Goal: Transaction & Acquisition: Purchase product/service

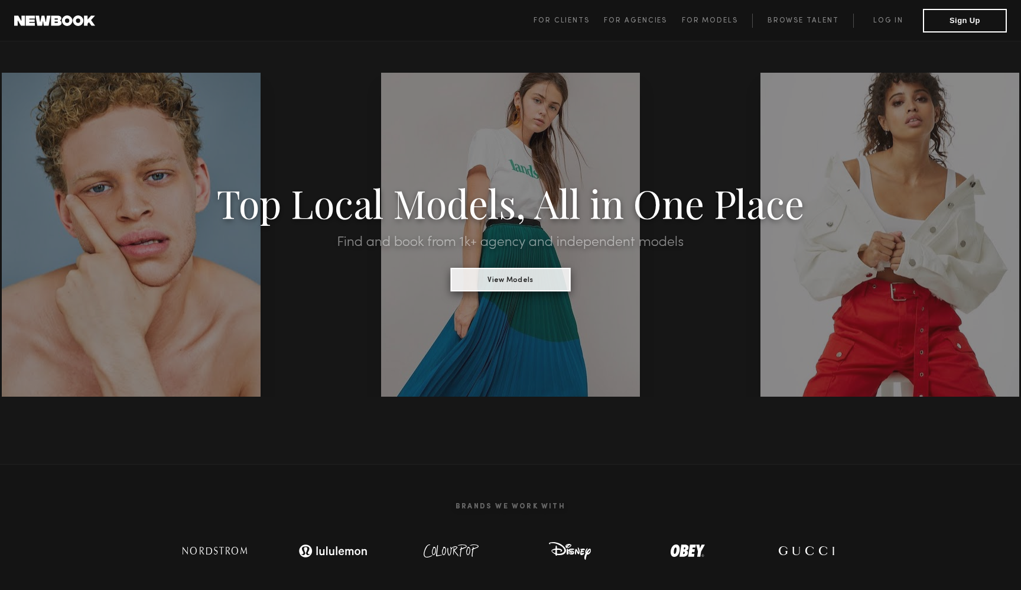
click at [541, 284] on button "View Models" at bounding box center [510, 280] width 120 height 24
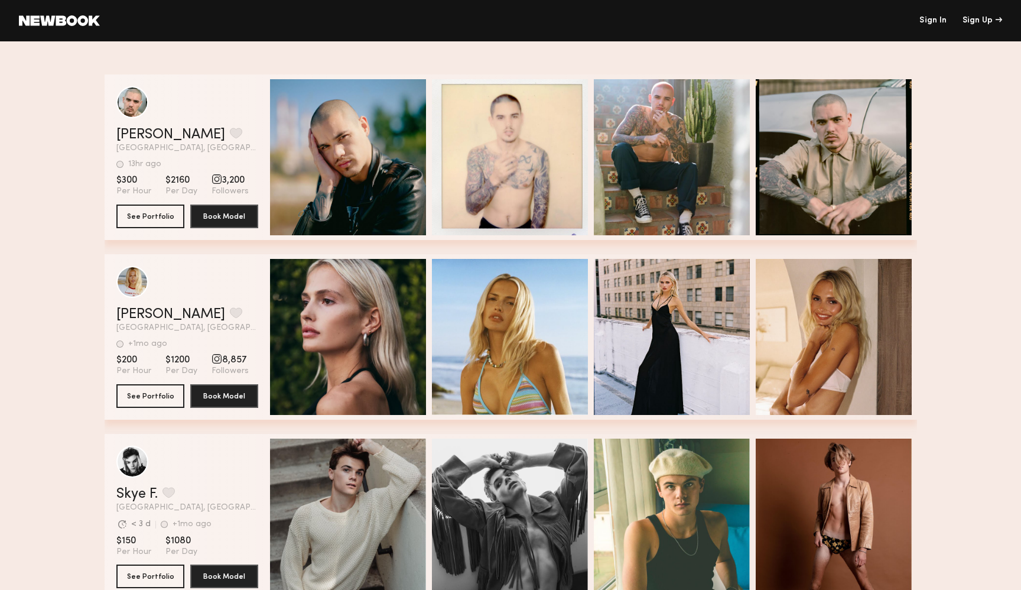
click at [935, 20] on link "Sign In" at bounding box center [932, 21] width 27 height 8
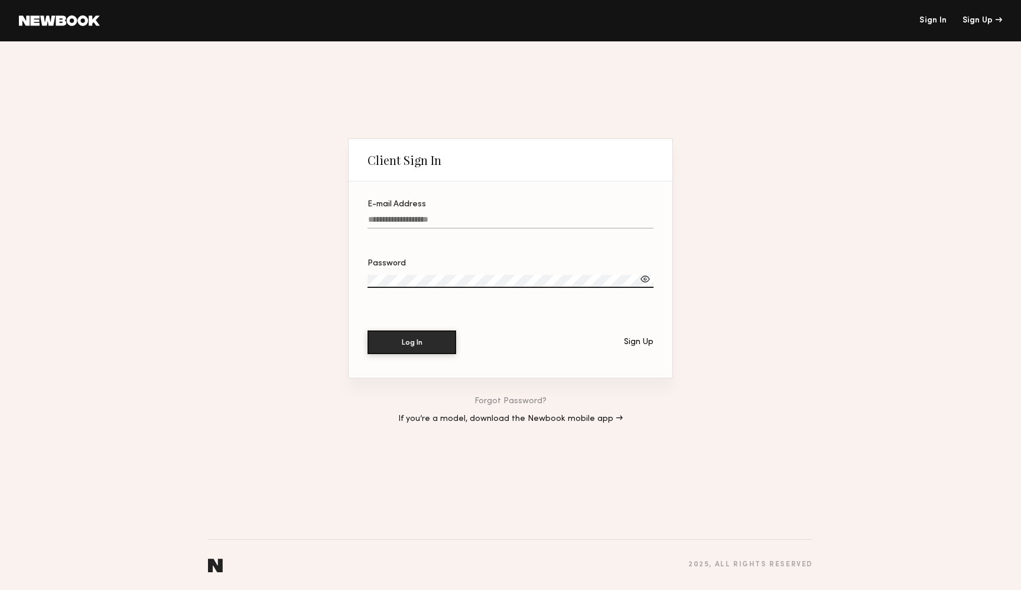
click at [528, 221] on input "E-mail Address" at bounding box center [510, 222] width 286 height 14
type input "**********"
click at [395, 341] on button "Log In" at bounding box center [411, 342] width 89 height 24
click at [525, 399] on link "Forgot Password?" at bounding box center [510, 401] width 72 height 8
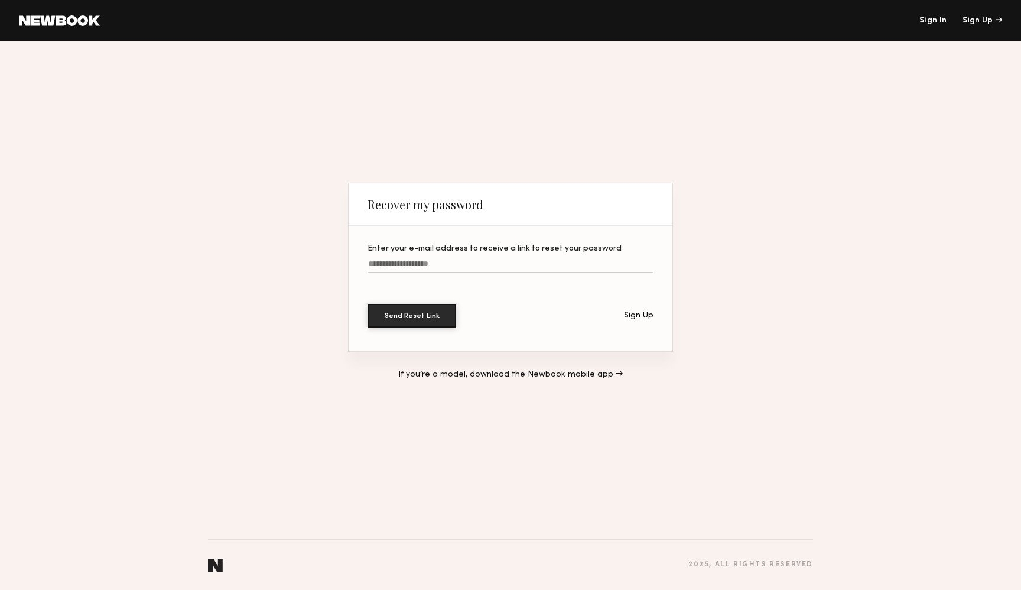
click at [495, 259] on label "Enter your e-mail address to receive a link to reset your password" at bounding box center [510, 265] width 286 height 40
click at [495, 259] on input "Enter your e-mail address to receive a link to reset your password" at bounding box center [510, 266] width 286 height 14
type input "**********"
click at [367, 304] on button "Send Reset Link" at bounding box center [411, 316] width 89 height 24
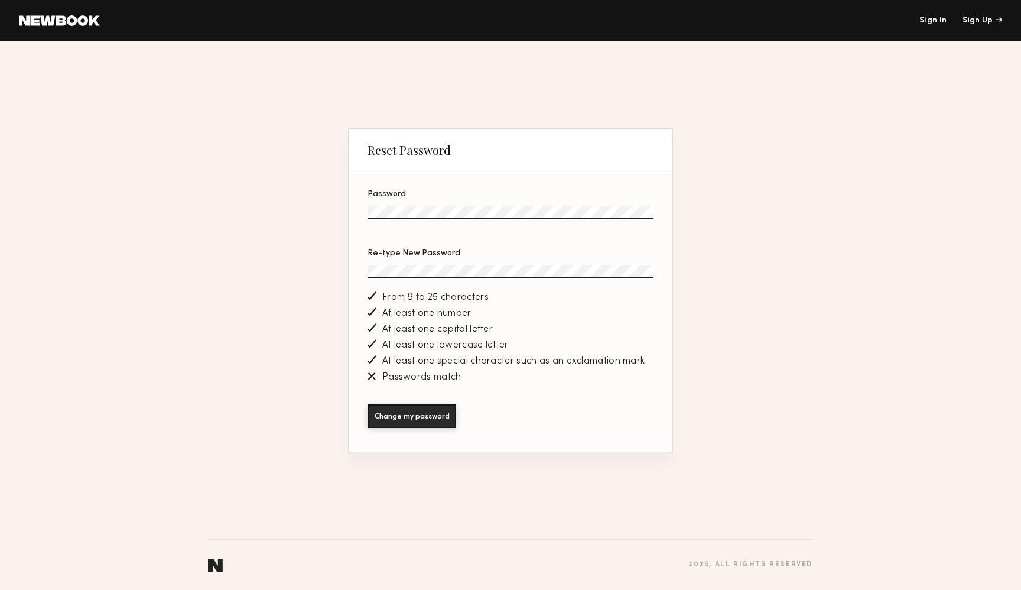
click at [441, 282] on div at bounding box center [510, 284] width 286 height 9
click at [431, 262] on label "Re-type New Password" at bounding box center [510, 269] width 286 height 40
click at [401, 411] on button "Change my password" at bounding box center [411, 416] width 89 height 24
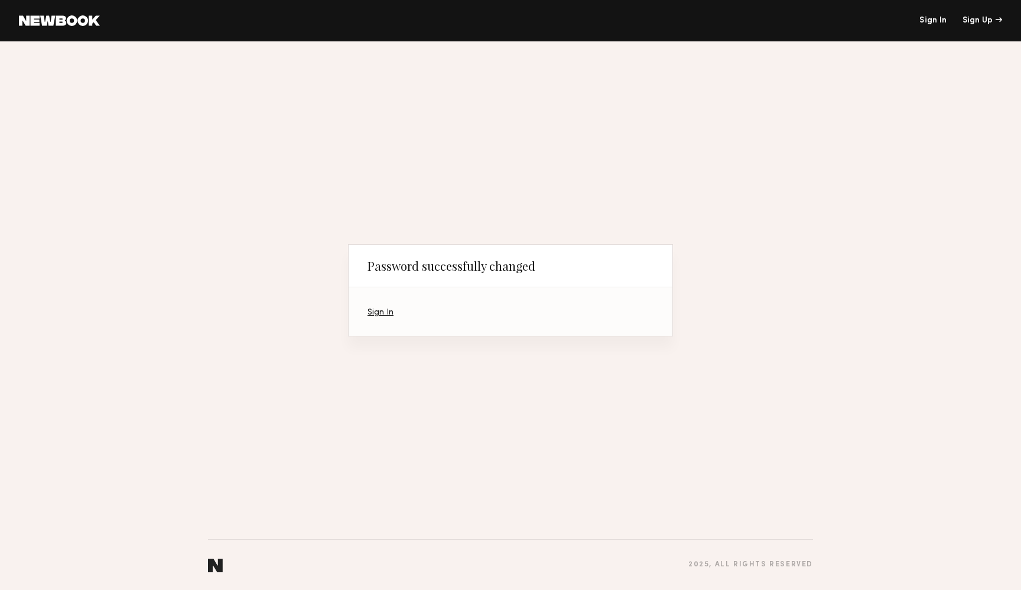
click at [375, 313] on link "Sign In" at bounding box center [380, 312] width 26 height 8
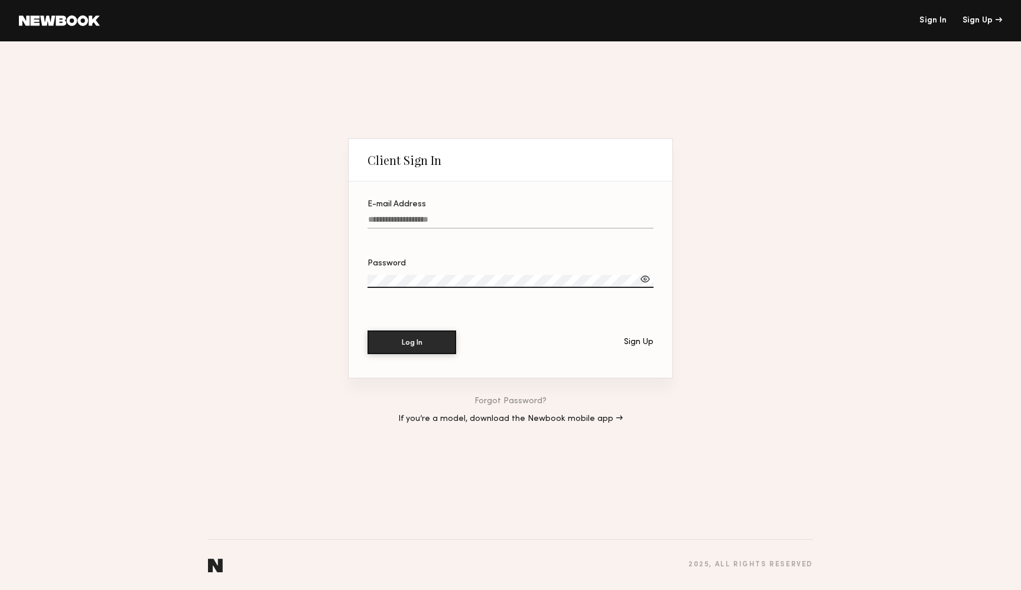
click at [450, 221] on input "E-mail Address" at bounding box center [510, 222] width 286 height 14
type input "**********"
click at [407, 348] on button "Log In" at bounding box center [411, 342] width 89 height 24
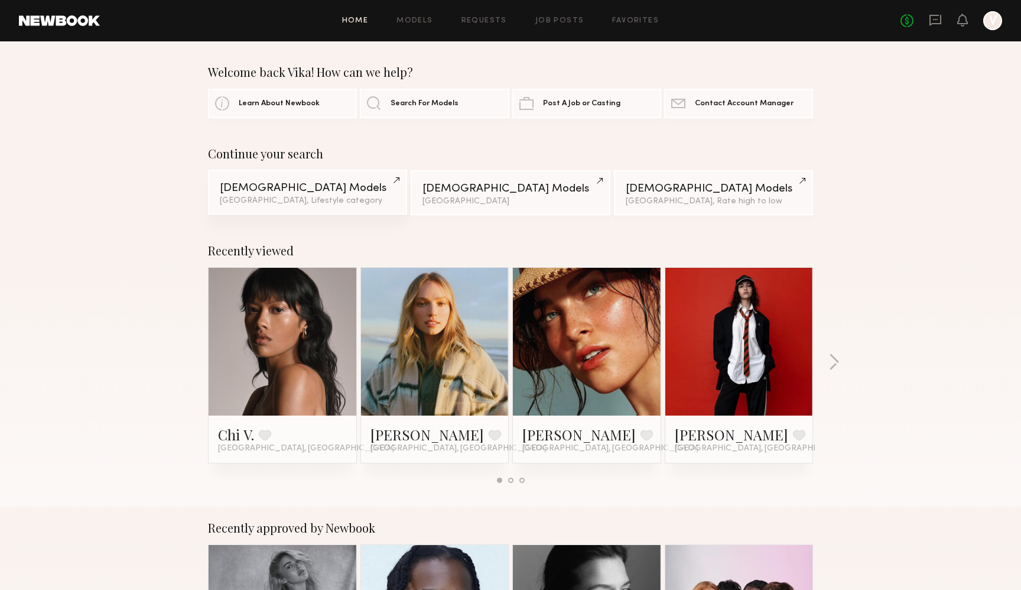
click at [300, 189] on div "Male Models" at bounding box center [307, 188] width 175 height 11
click at [699, 200] on div "Miami, Rate high to low" at bounding box center [713, 201] width 175 height 8
click at [398, 104] on span "Search For Models" at bounding box center [425, 103] width 68 height 8
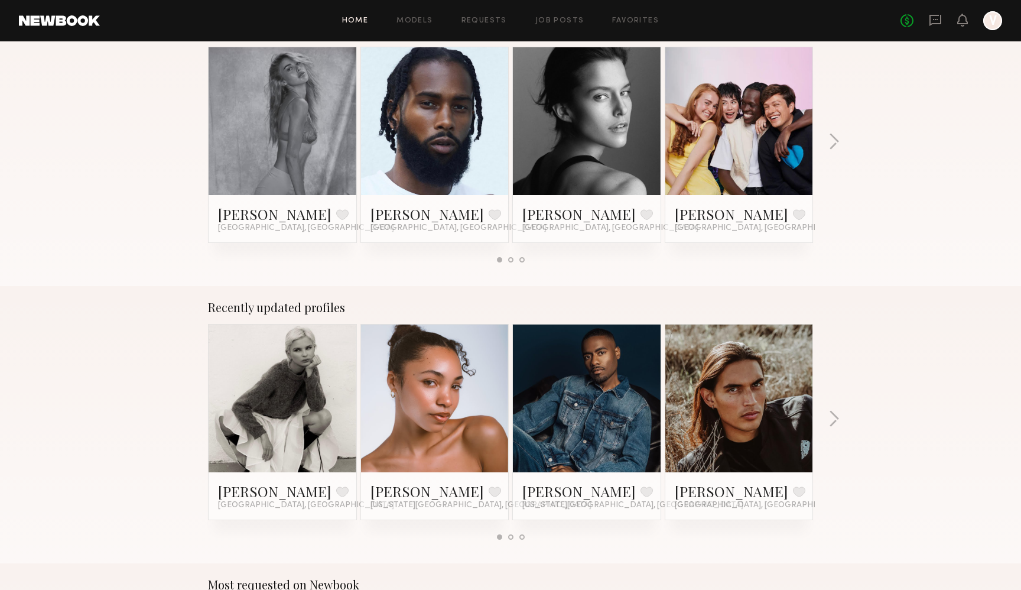
scroll to position [494, 0]
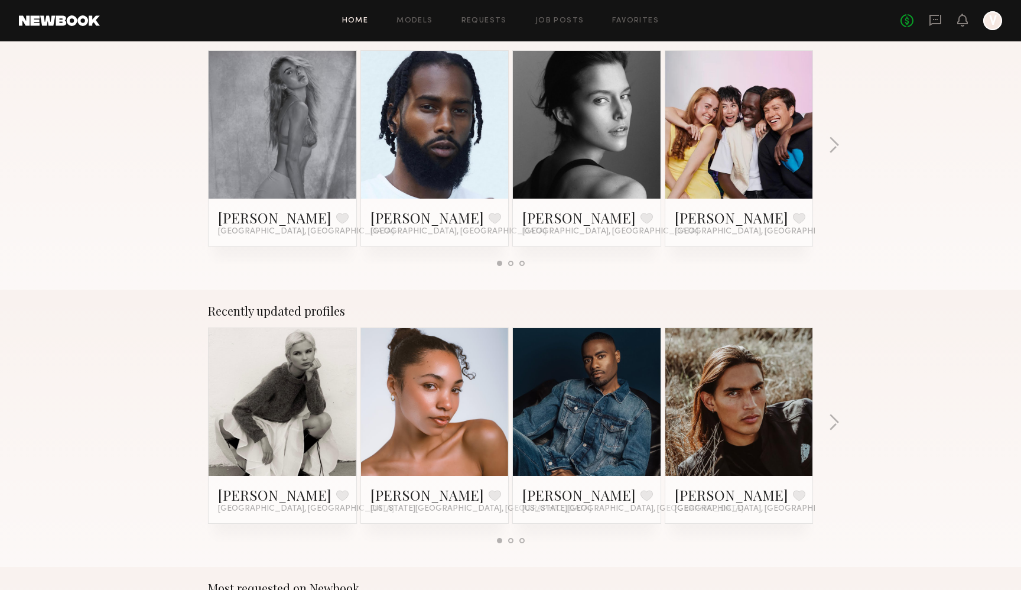
click at [617, 126] on link at bounding box center [587, 125] width 72 height 148
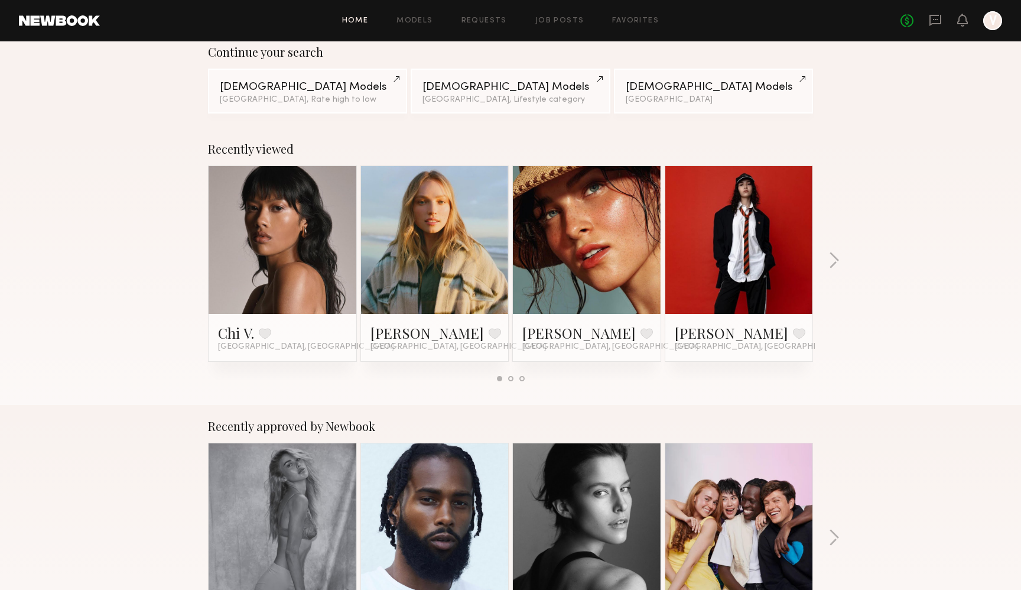
scroll to position [0, 0]
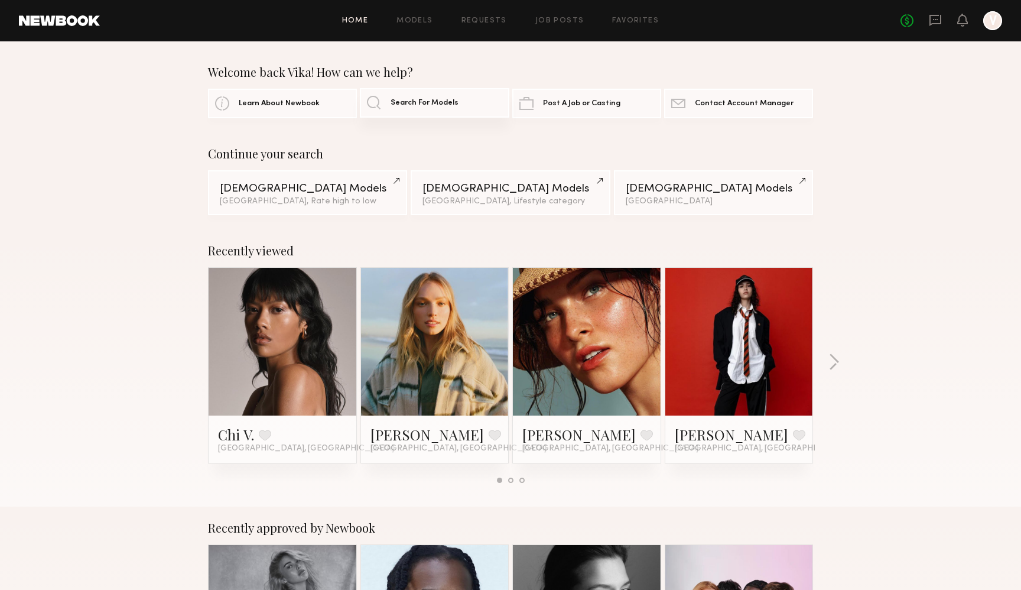
click at [420, 95] on link "Search For Models" at bounding box center [434, 103] width 149 height 30
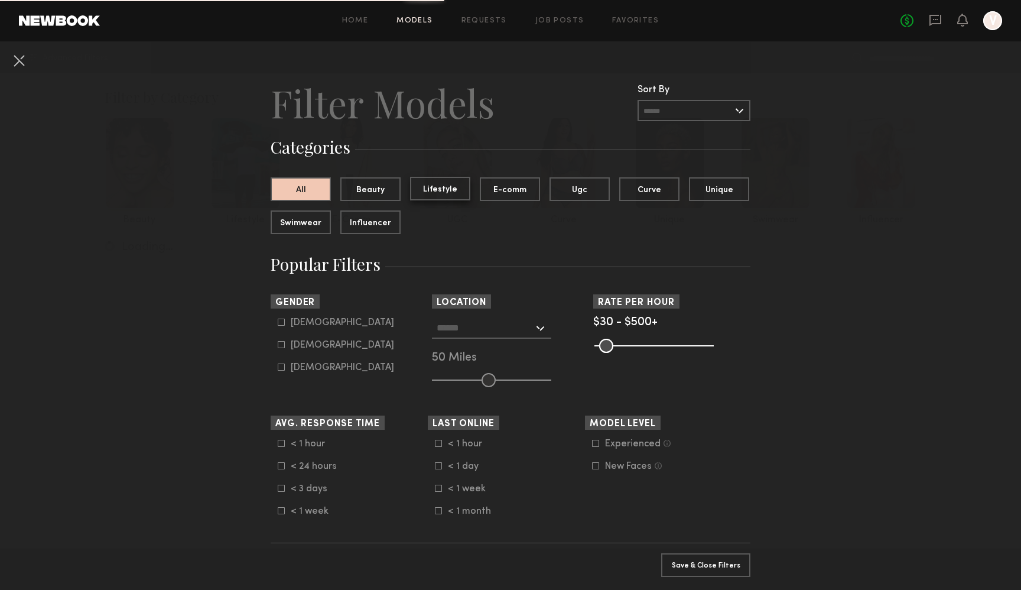
click at [451, 186] on button "Lifestyle" at bounding box center [440, 189] width 60 height 24
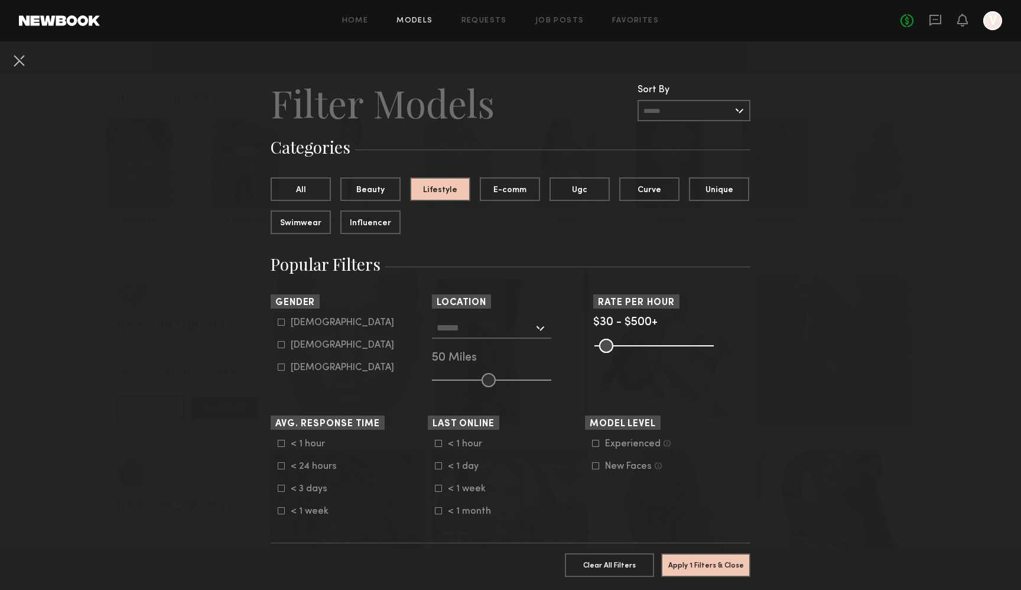
click at [278, 343] on icon at bounding box center [281, 344] width 6 height 6
type input "**"
click at [528, 328] on input "text" at bounding box center [485, 327] width 97 height 20
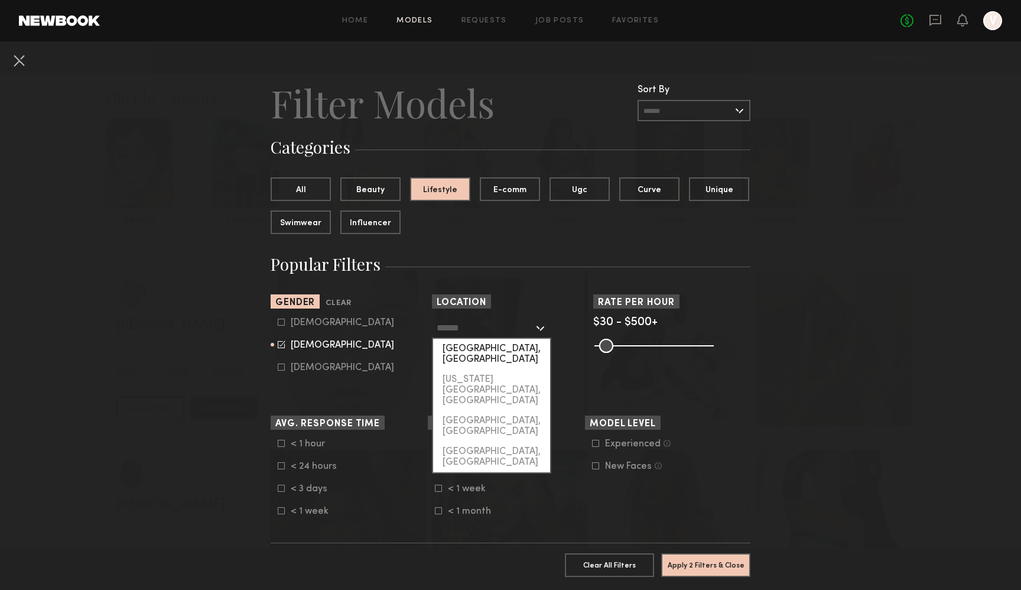
click at [519, 349] on div "[GEOGRAPHIC_DATA], [GEOGRAPHIC_DATA]" at bounding box center [491, 354] width 117 height 31
type input "**********"
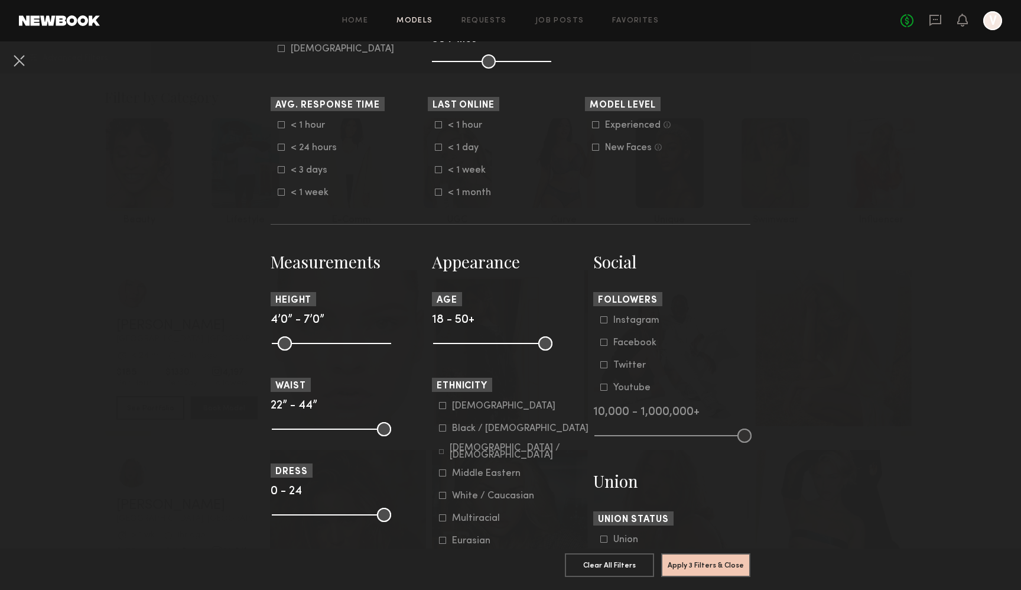
scroll to position [334, 0]
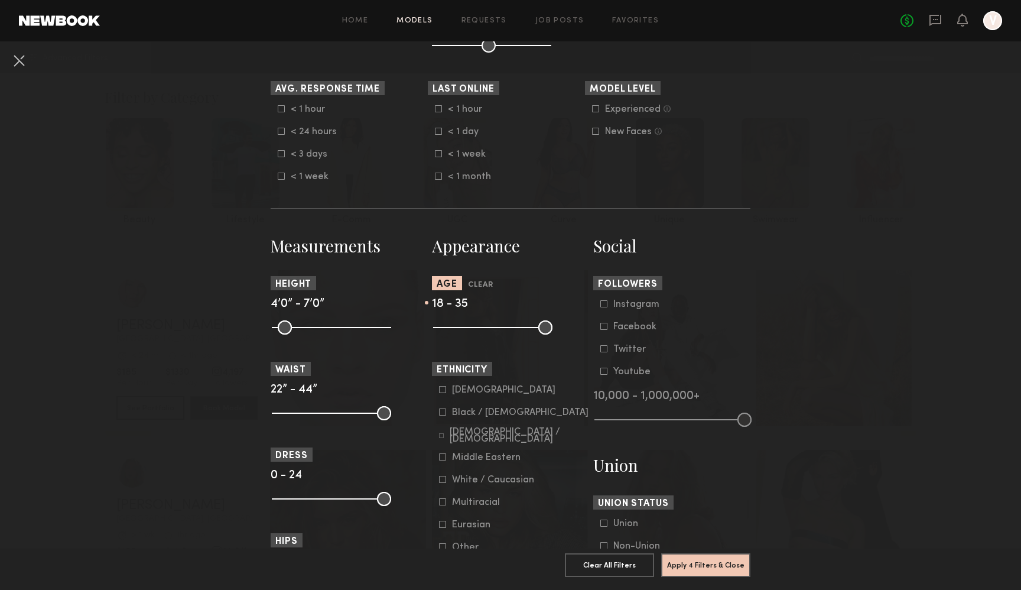
drag, startPoint x: 547, startPoint y: 325, endPoint x: 496, endPoint y: 326, distance: 50.8
type input "**"
click at [496, 326] on input "range" at bounding box center [492, 327] width 119 height 14
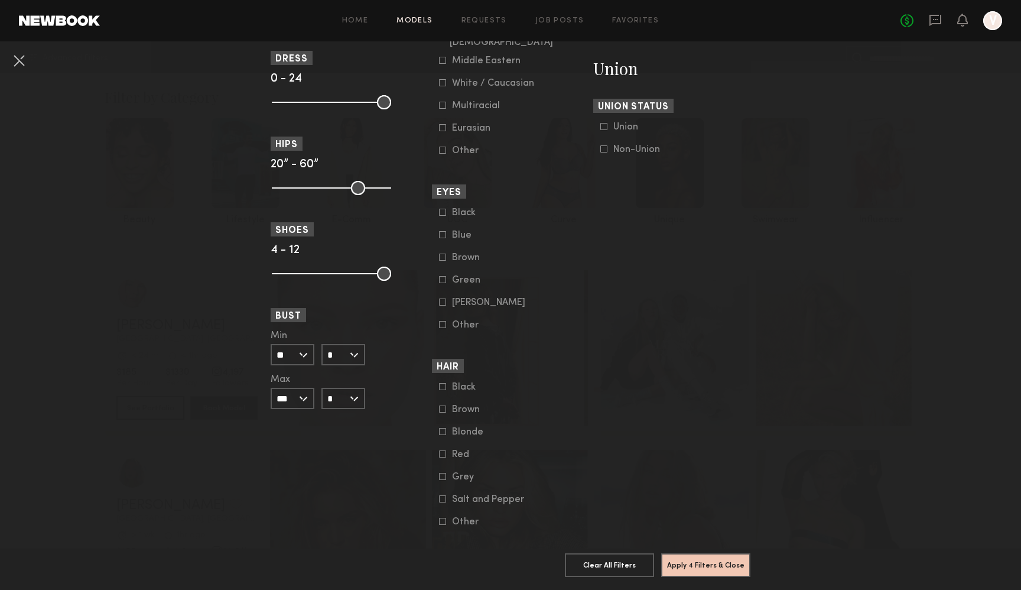
scroll to position [754, 0]
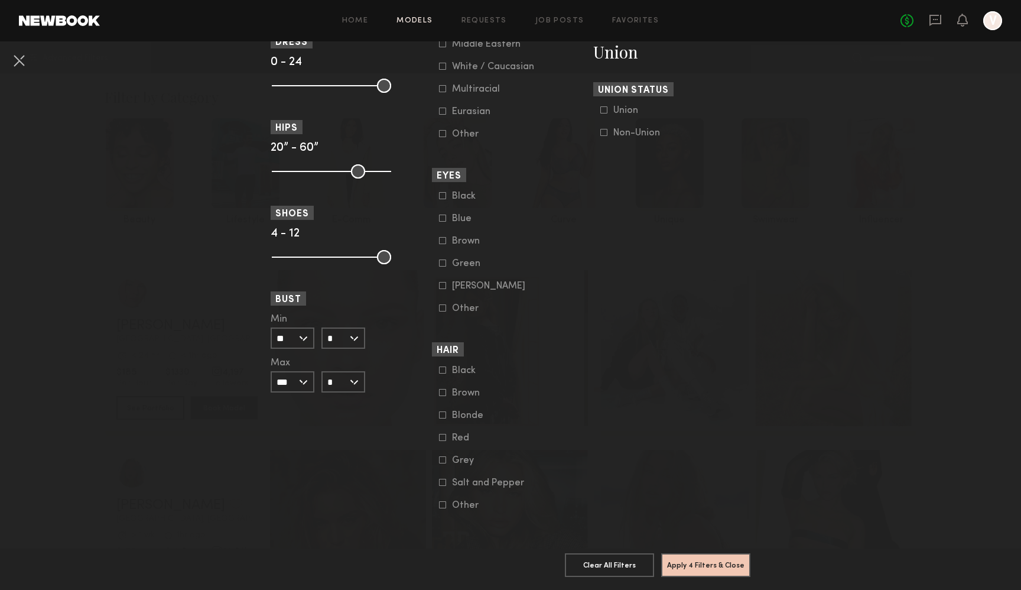
click at [443, 414] on icon at bounding box center [442, 414] width 7 height 7
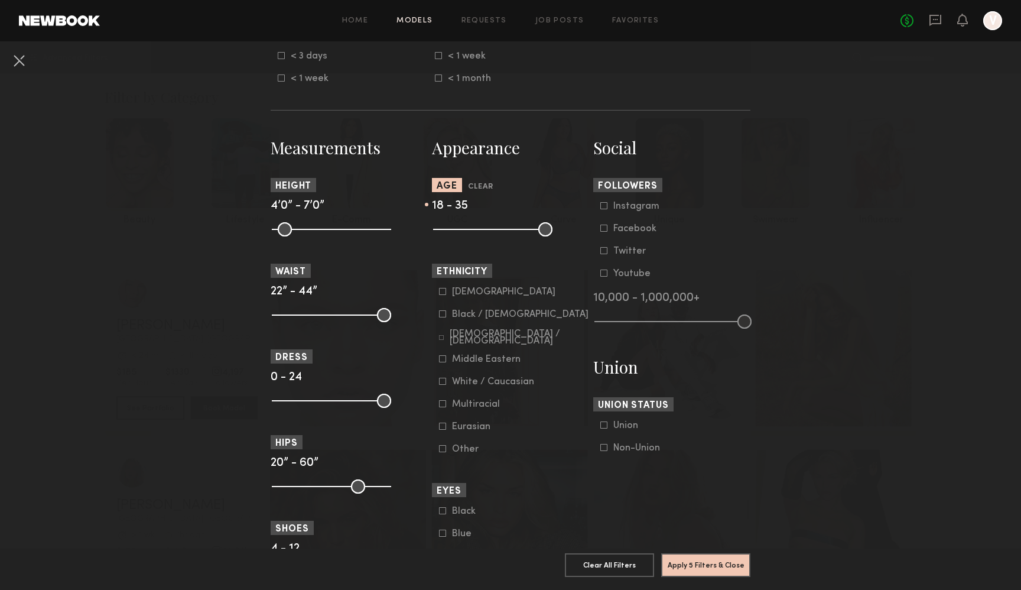
scroll to position [429, 0]
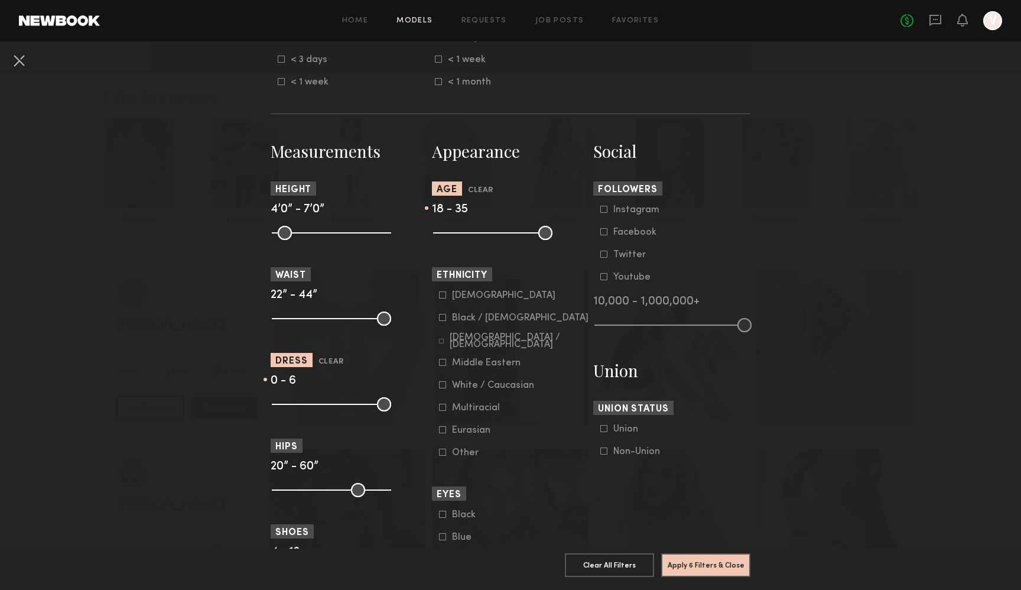
drag, startPoint x: 383, startPoint y: 406, endPoint x: 301, endPoint y: 404, distance: 82.2
click at [301, 404] on input "range" at bounding box center [331, 404] width 119 height 14
type input "*"
click at [297, 407] on input "range" at bounding box center [331, 404] width 119 height 14
click at [688, 565] on button "Apply 6 Filters & Close" at bounding box center [705, 564] width 89 height 24
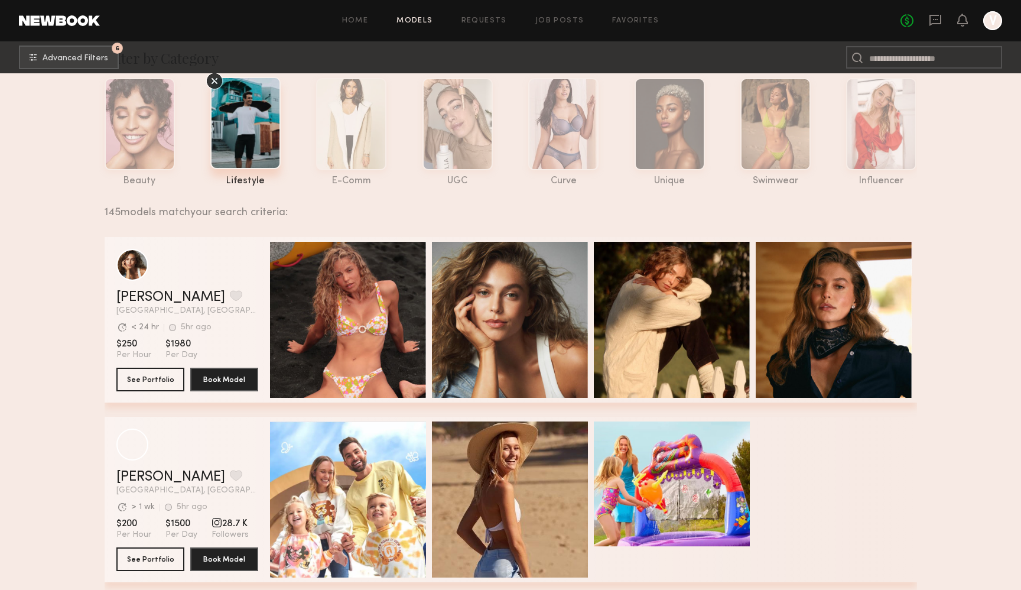
scroll to position [44, 0]
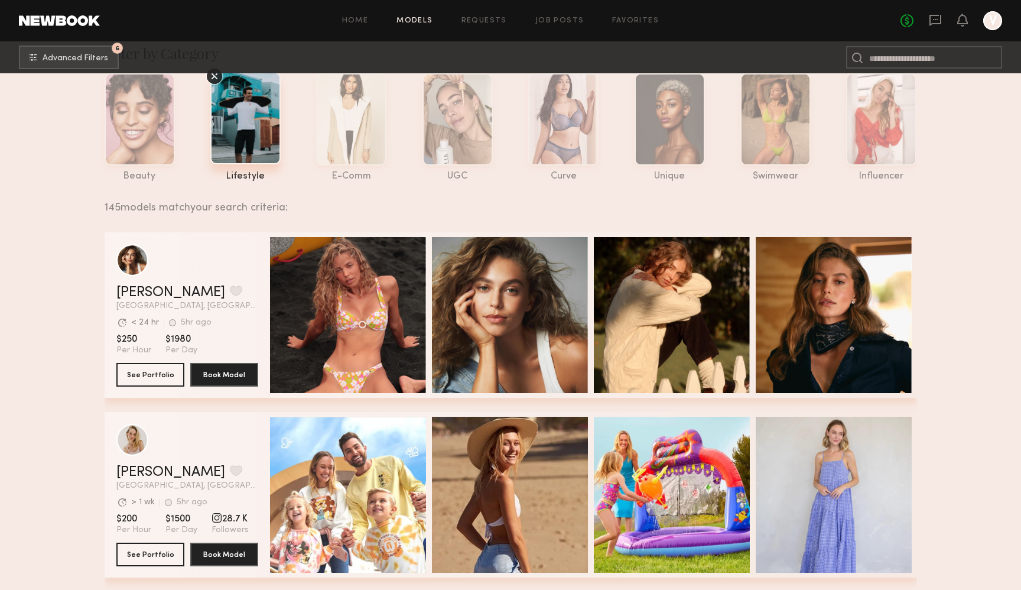
click at [197, 259] on div "grid" at bounding box center [187, 260] width 142 height 32
click at [160, 292] on link "Mariana P." at bounding box center [170, 292] width 109 height 14
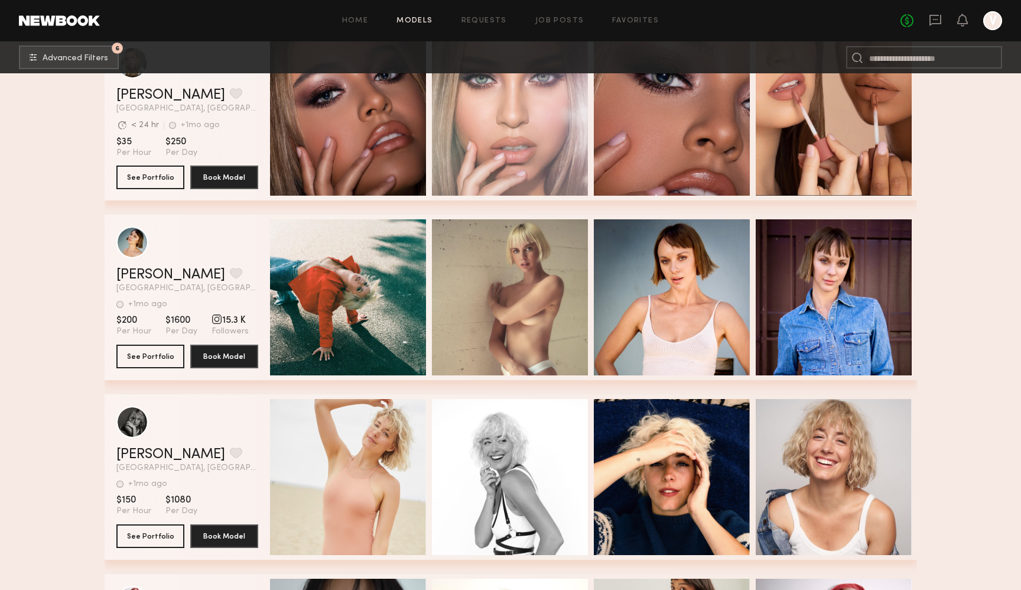
scroll to position [19338, 0]
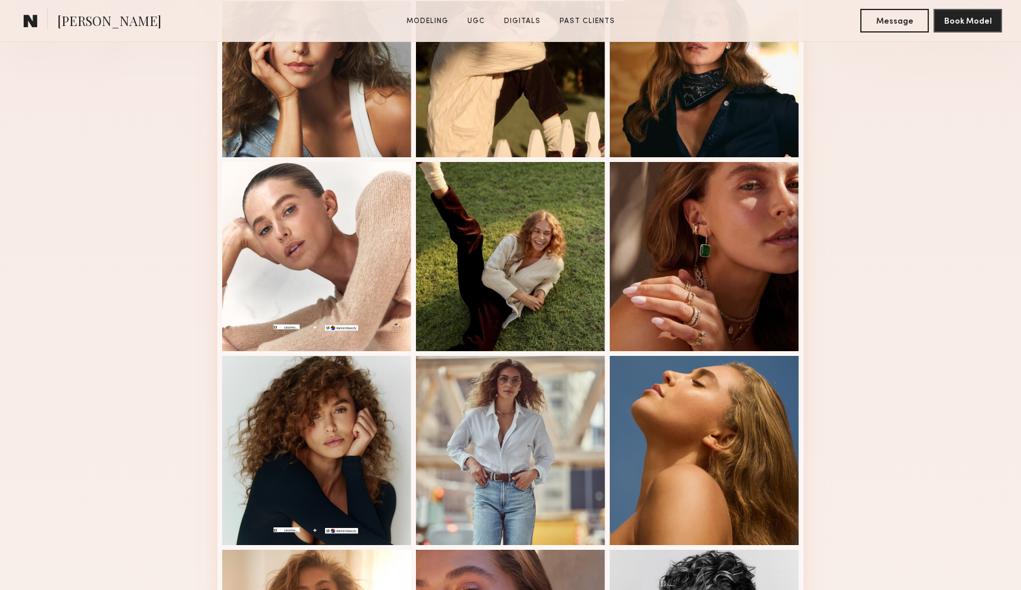
scroll to position [384, 0]
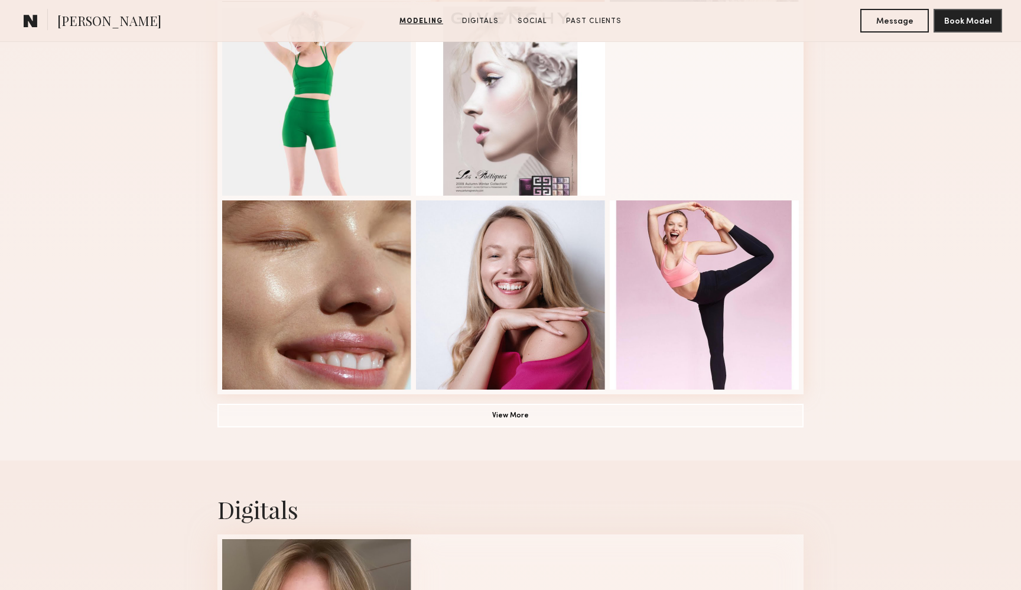
scroll to position [628, 0]
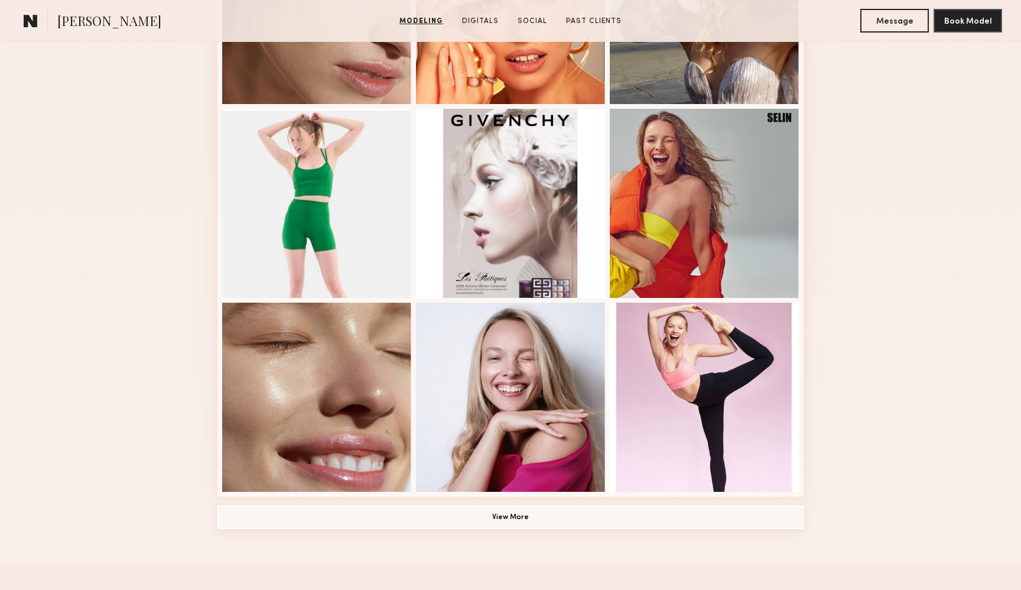
click at [554, 518] on button "View More" at bounding box center [510, 517] width 586 height 24
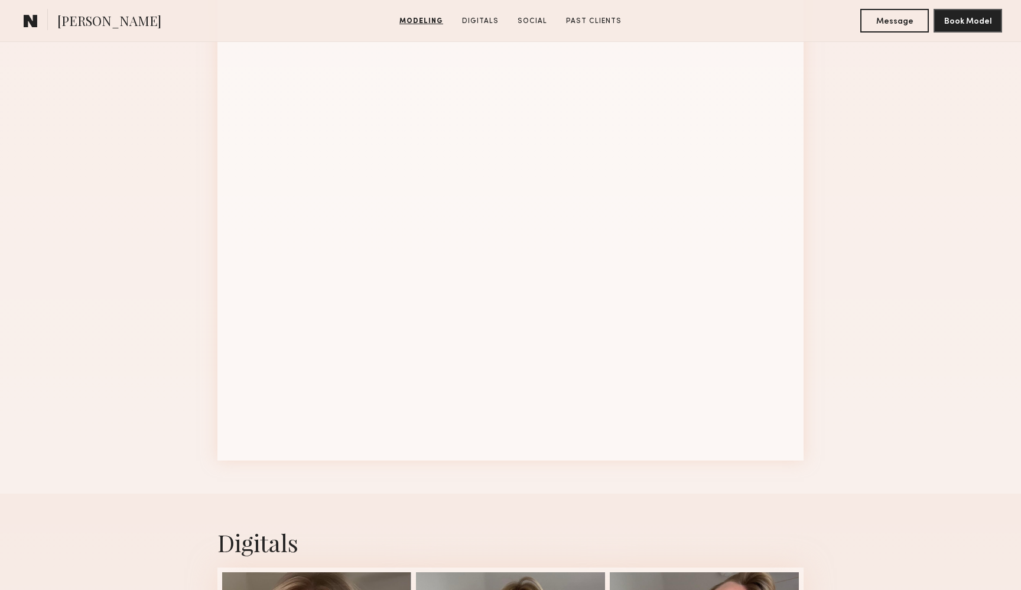
scroll to position [1257, 0]
